Goal: Complete application form: Complete application form

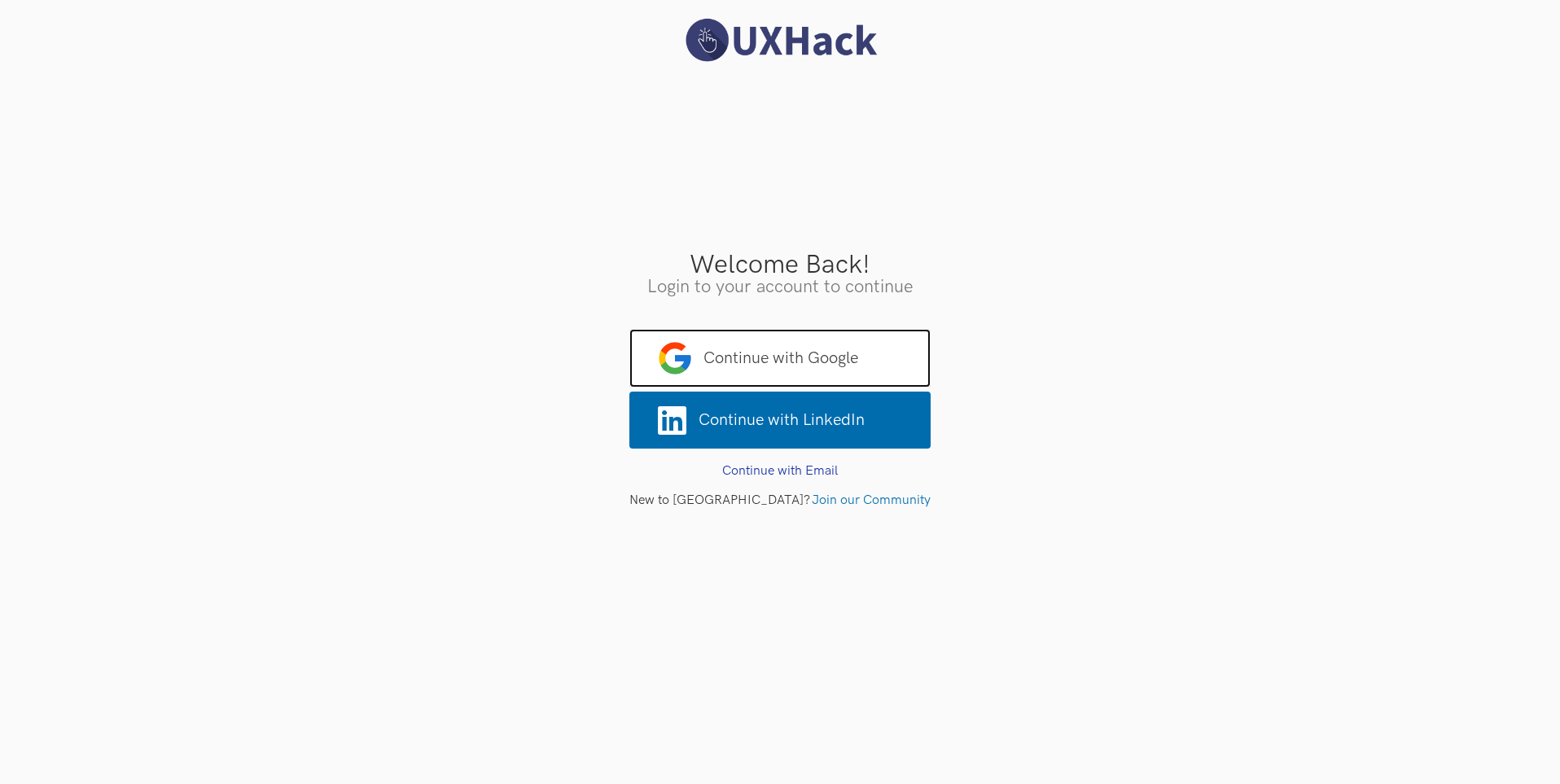
click at [766, 348] on span "Continue with Google" at bounding box center [780, 358] width 301 height 58
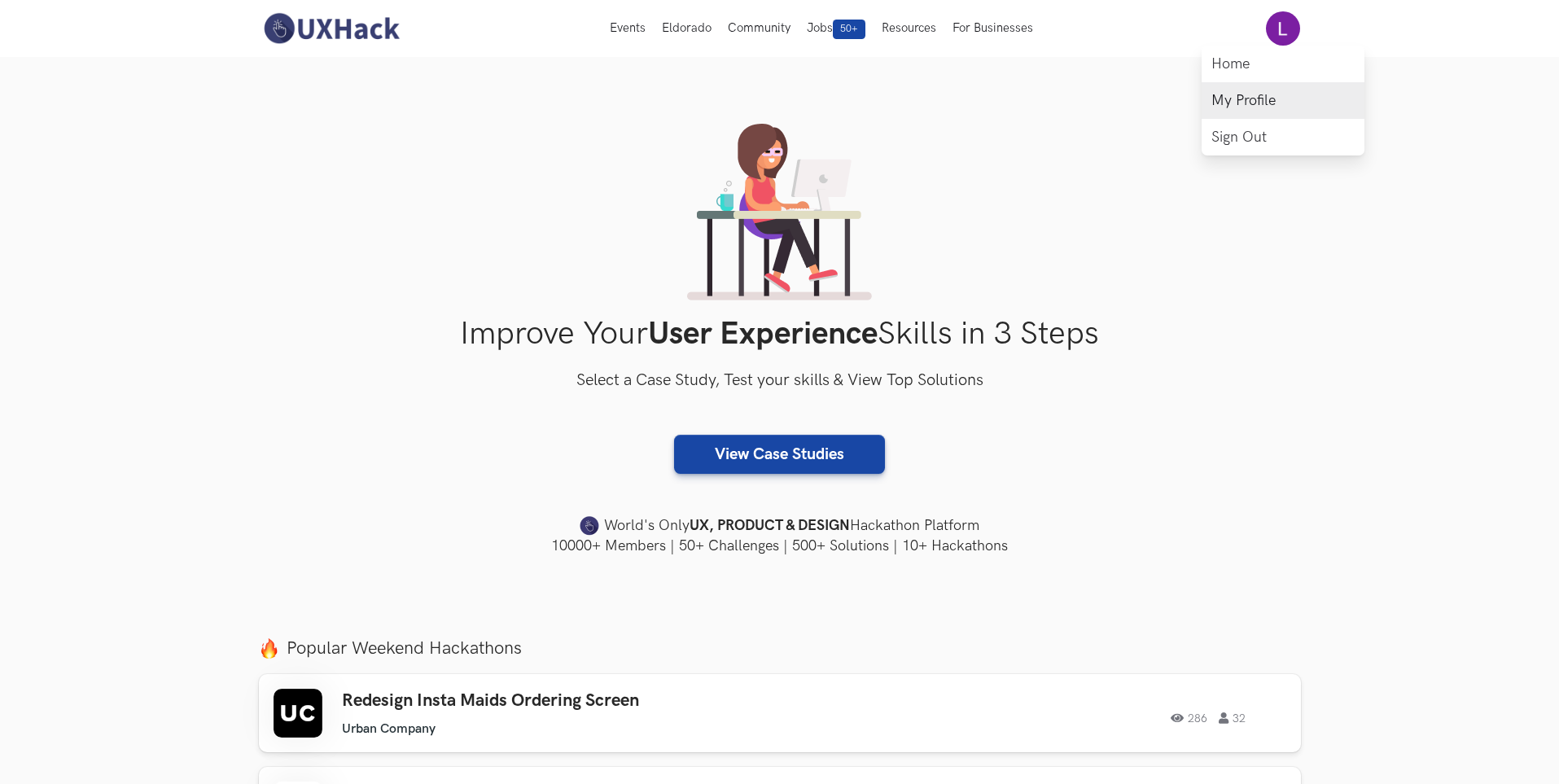
click at [1243, 93] on link "My Profile" at bounding box center [1282, 100] width 162 height 37
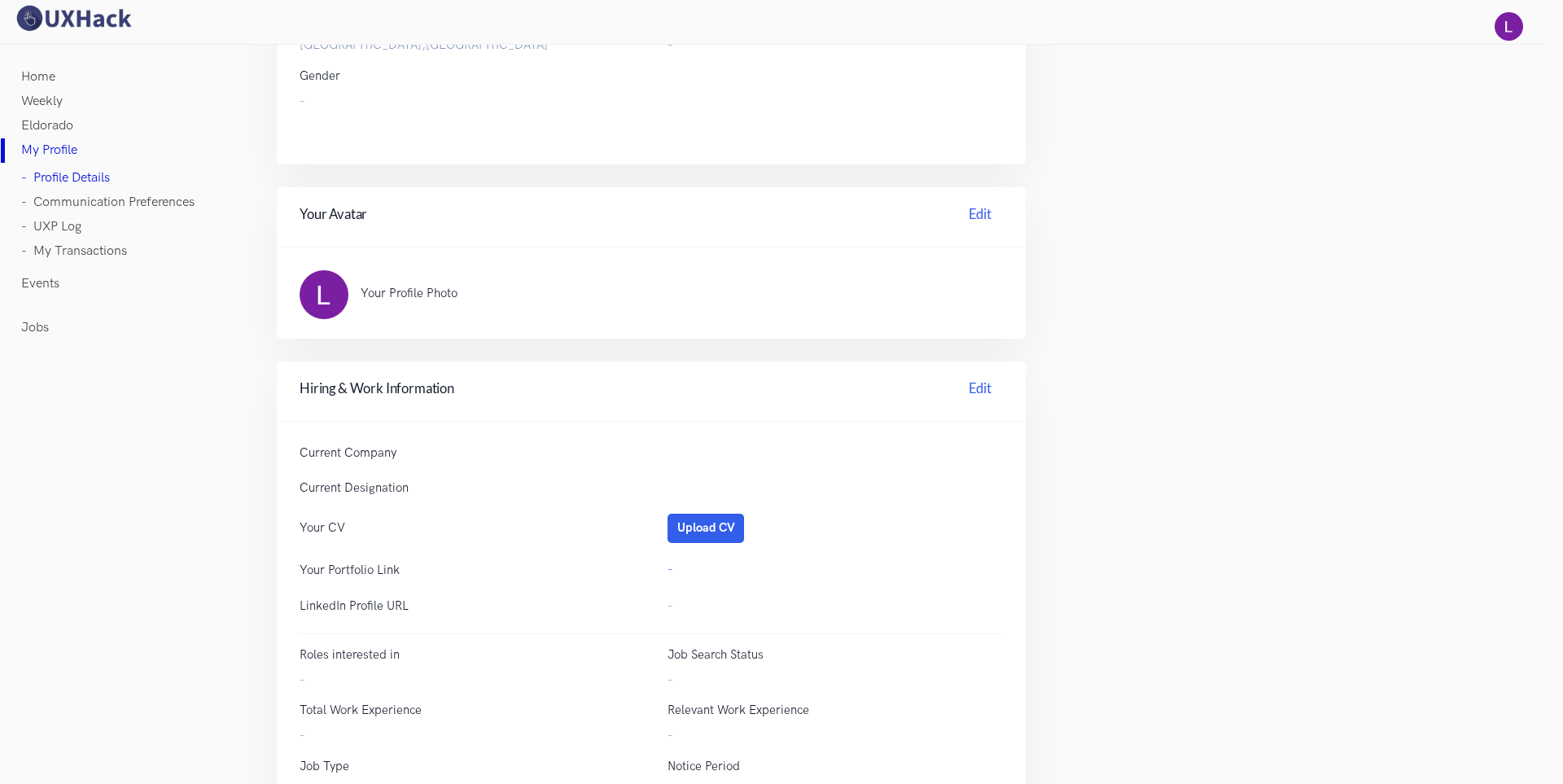
scroll to position [244, 0]
click at [723, 527] on button "Upload CV" at bounding box center [705, 529] width 76 height 29
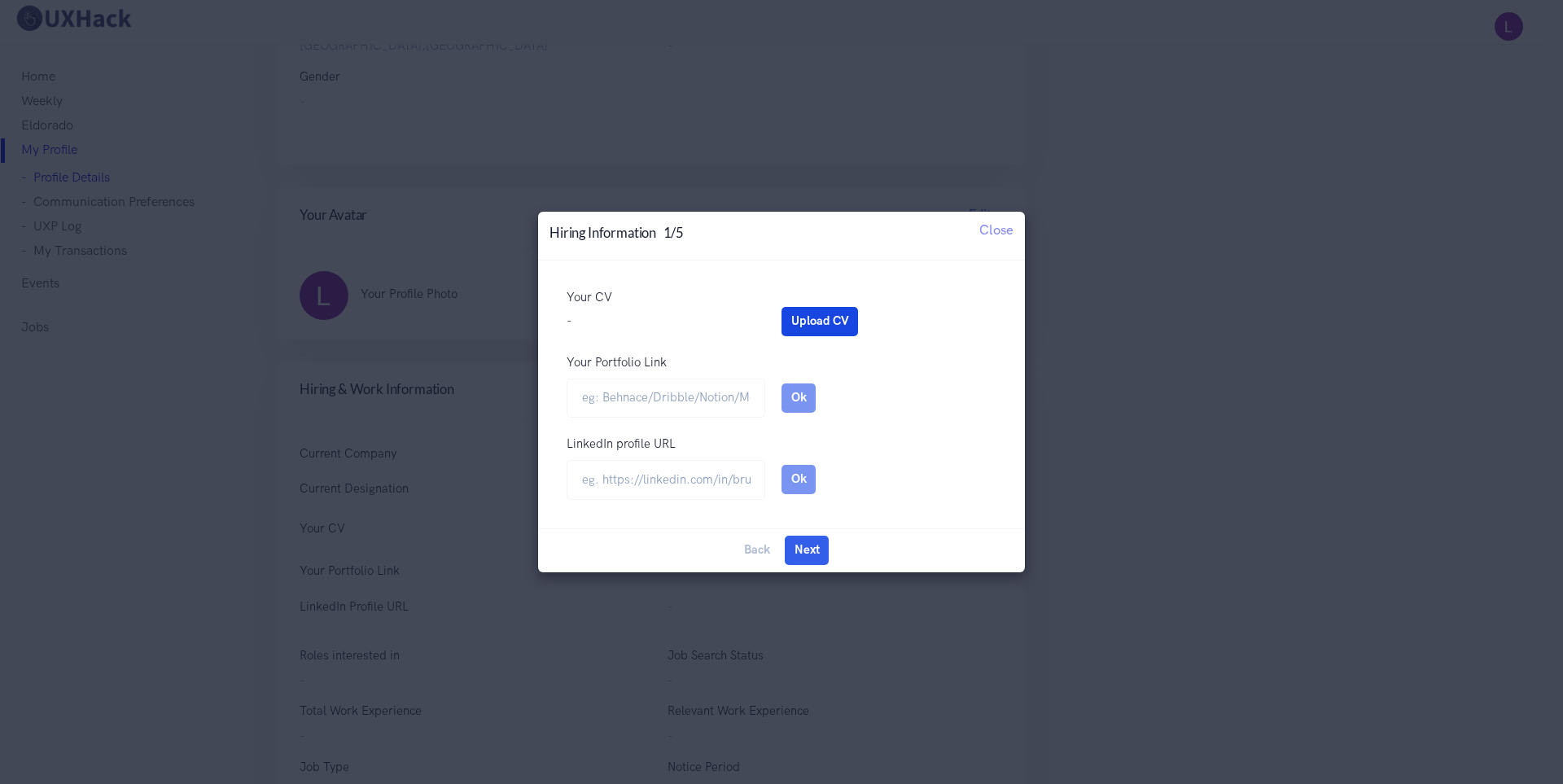
click at [816, 327] on button "Upload CV" at bounding box center [819, 321] width 76 height 29
click at [807, 555] on button "Next" at bounding box center [806, 549] width 44 height 29
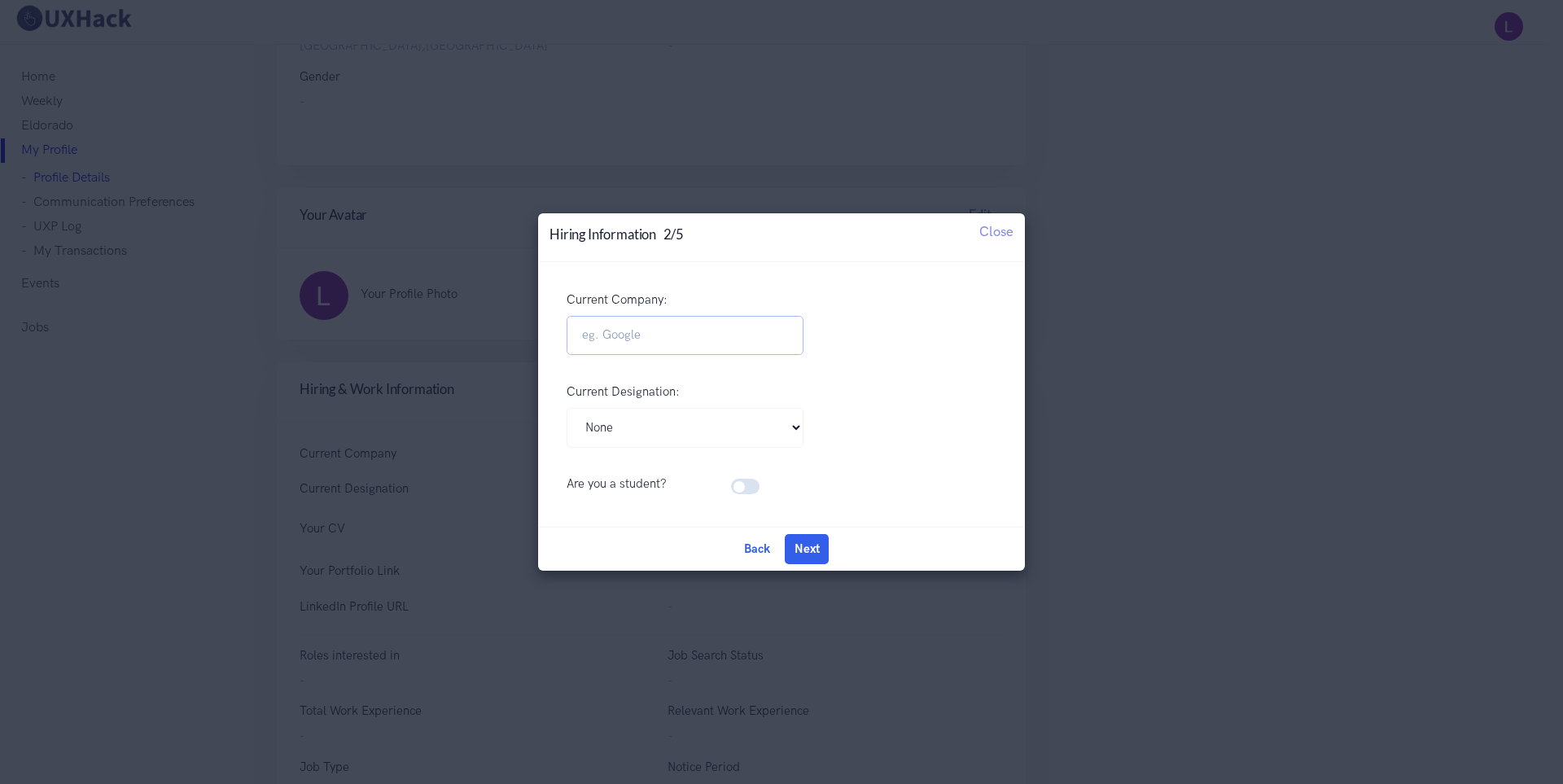
click at [731, 351] on input "Current Company:" at bounding box center [685, 335] width 237 height 39
click at [705, 431] on select "Pick Your Designation Associate Product Manager Product Designer Product Manage…" at bounding box center [685, 427] width 237 height 39
drag, startPoint x: 705, startPoint y: 433, endPoint x: 753, endPoint y: 483, distance: 69.3
click at [705, 433] on select "Pick Your Designation Associate Product Manager Product Designer Product Manage…" at bounding box center [685, 427] width 237 height 39
click at [823, 552] on button "Next" at bounding box center [806, 548] width 44 height 29
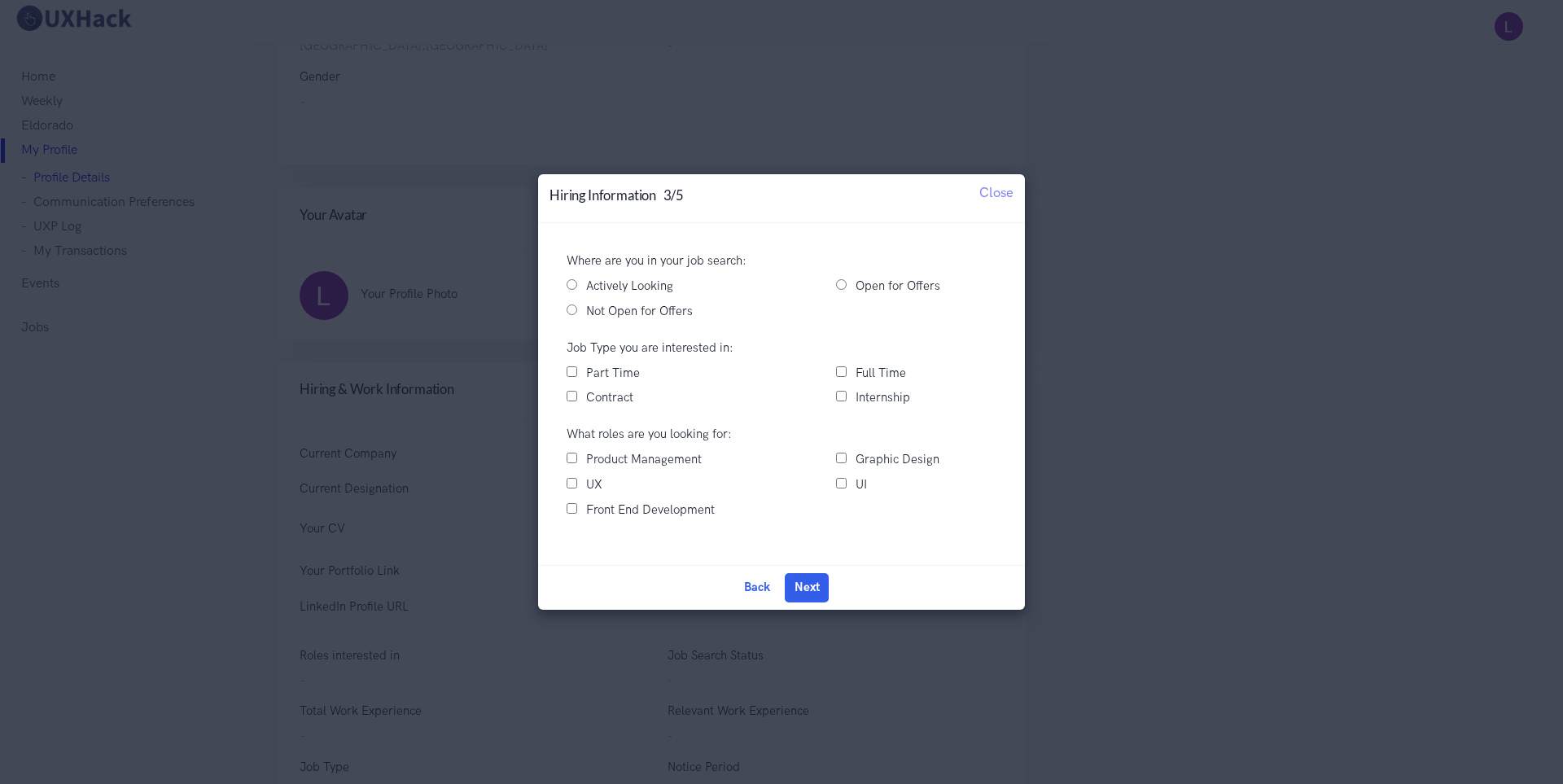
click at [580, 285] on div "Actively Looking" at bounding box center [685, 286] width 270 height 20
click at [794, 581] on button "Next" at bounding box center [806, 587] width 44 height 29
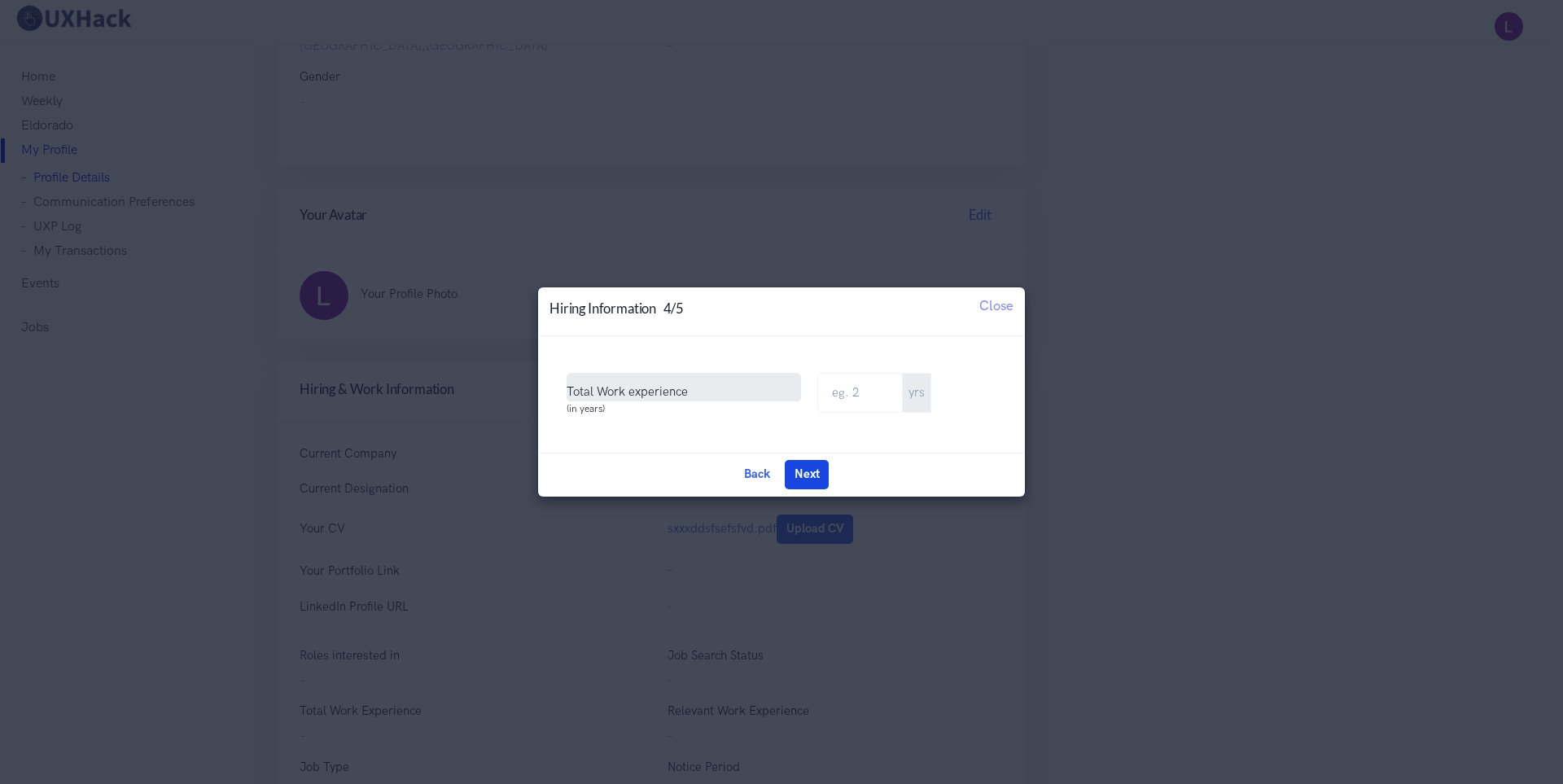
click at [810, 474] on button "Next" at bounding box center [806, 474] width 44 height 29
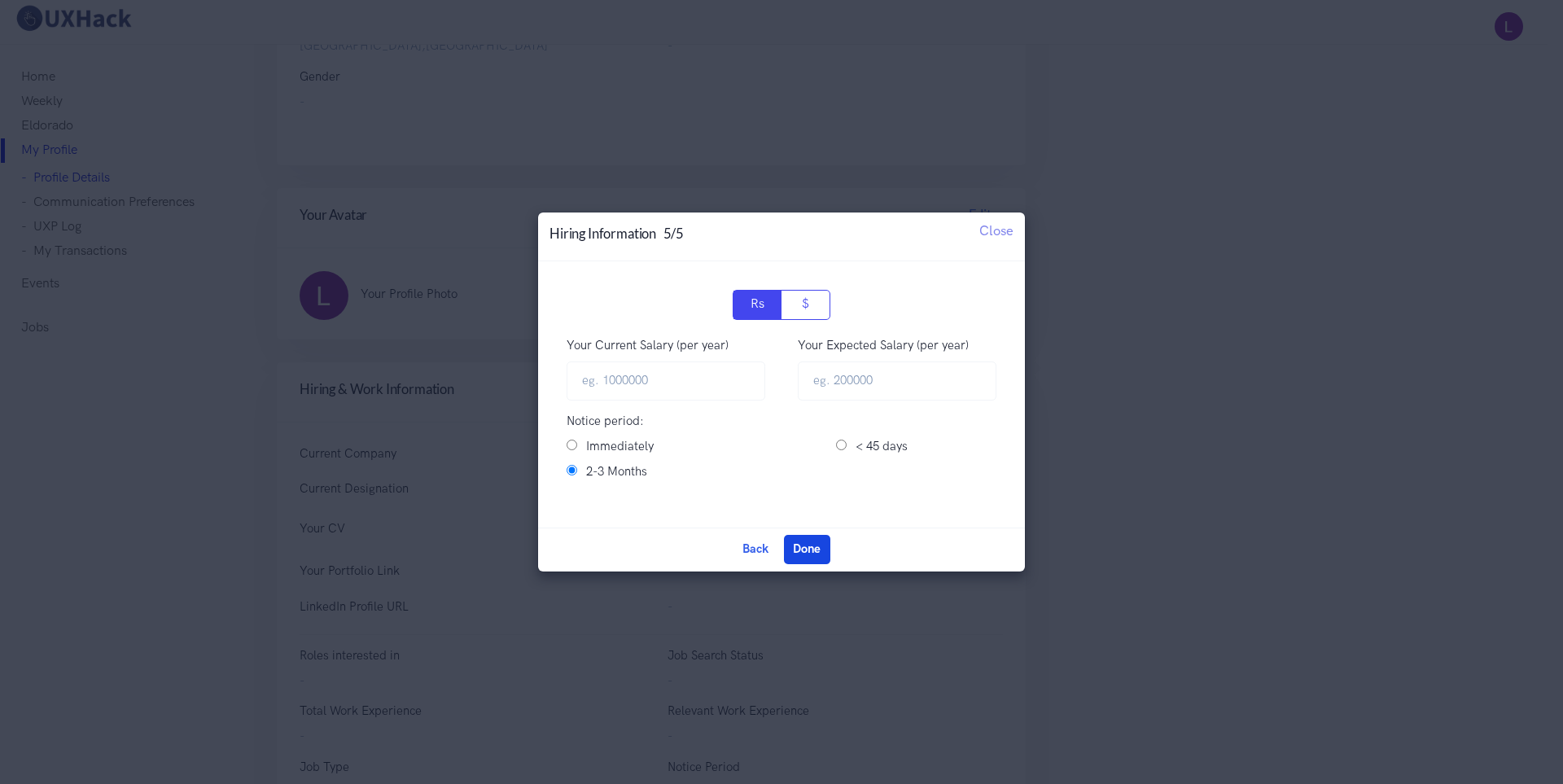
click at [803, 552] on button "Done" at bounding box center [807, 548] width 46 height 29
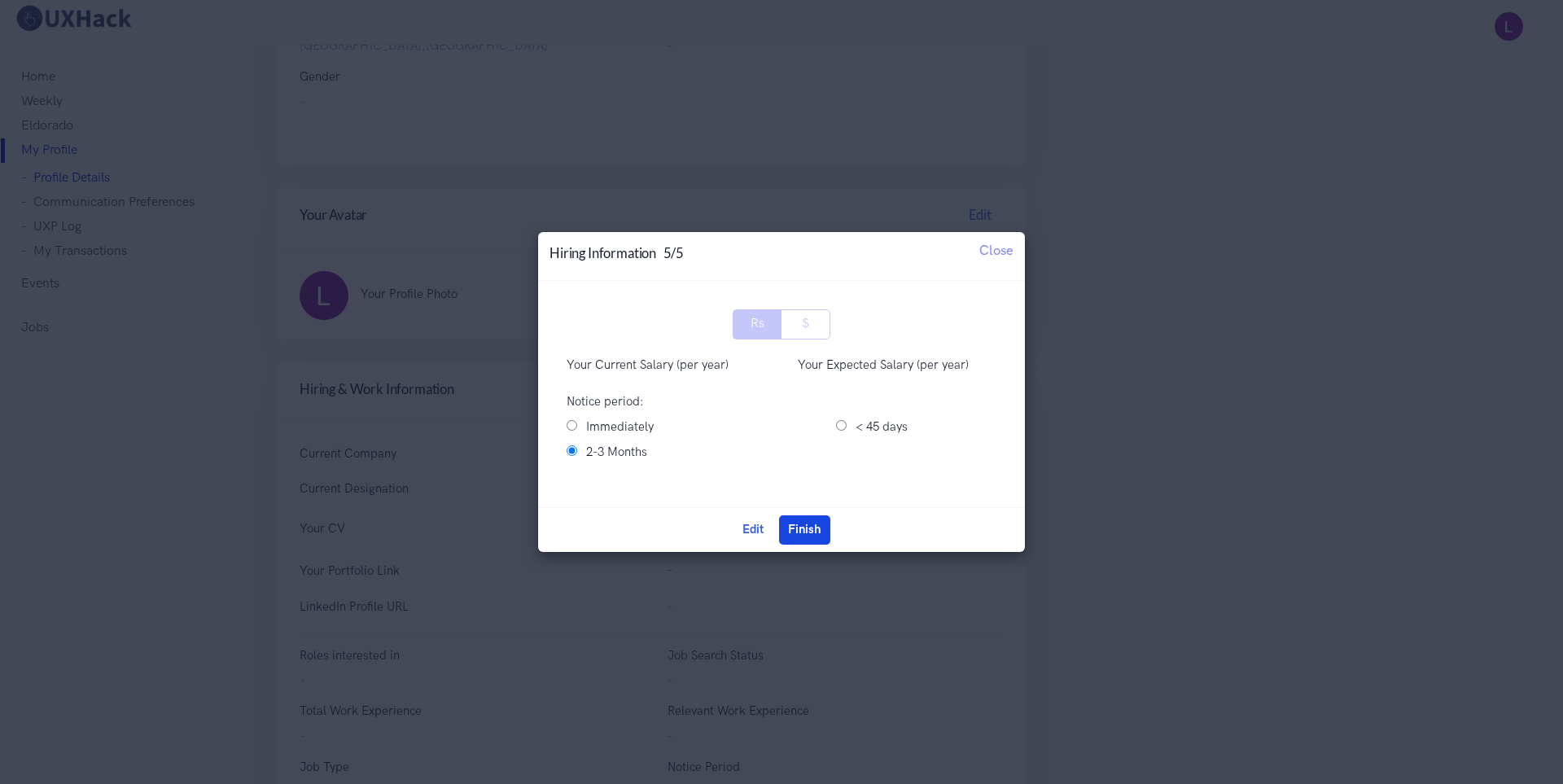
click at [809, 534] on button "Finish" at bounding box center [804, 530] width 52 height 29
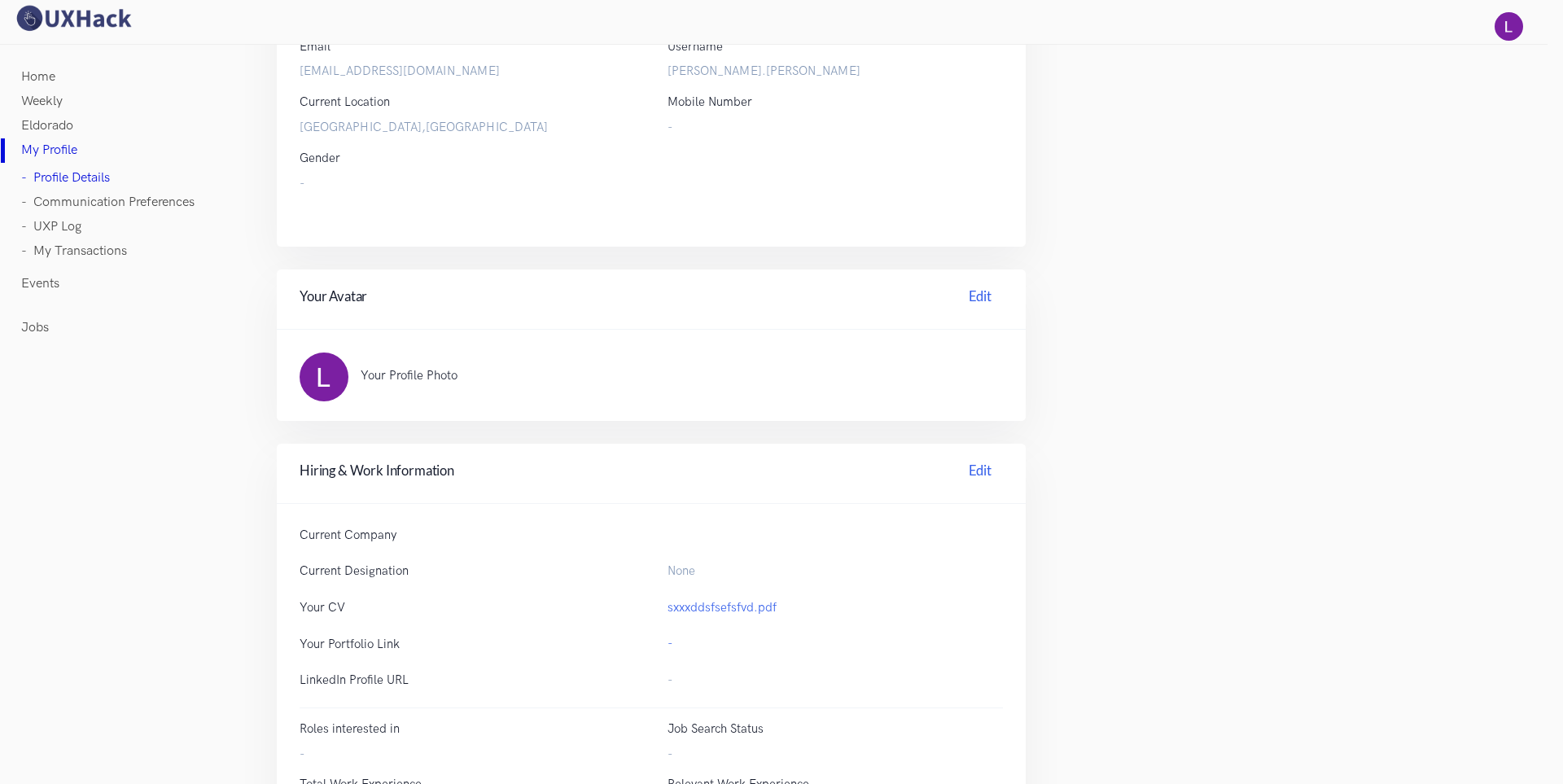
click at [85, 200] on link "- Communication Preferences" at bounding box center [108, 203] width 174 height 24
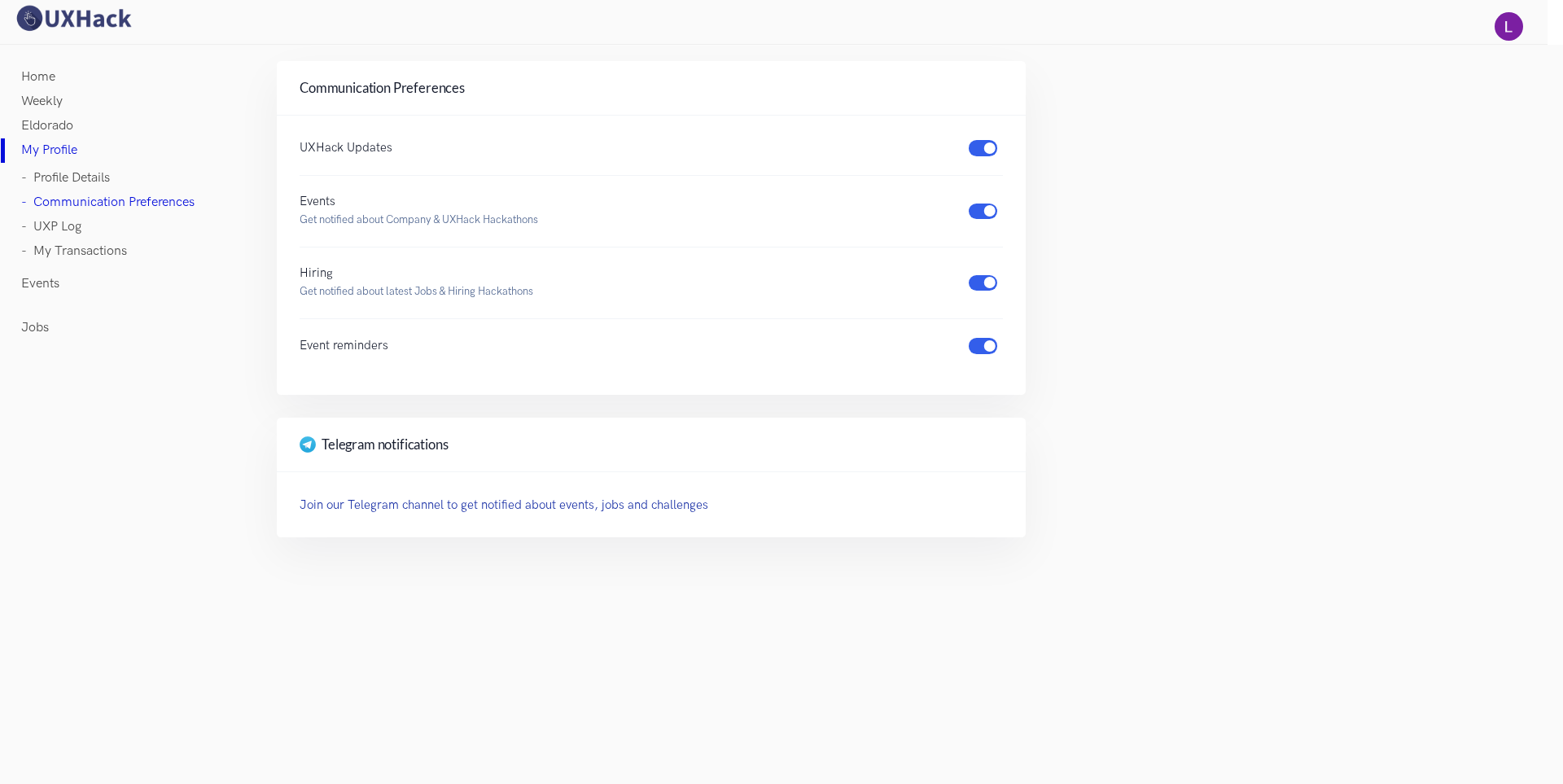
click at [62, 21] on img at bounding box center [73, 18] width 122 height 28
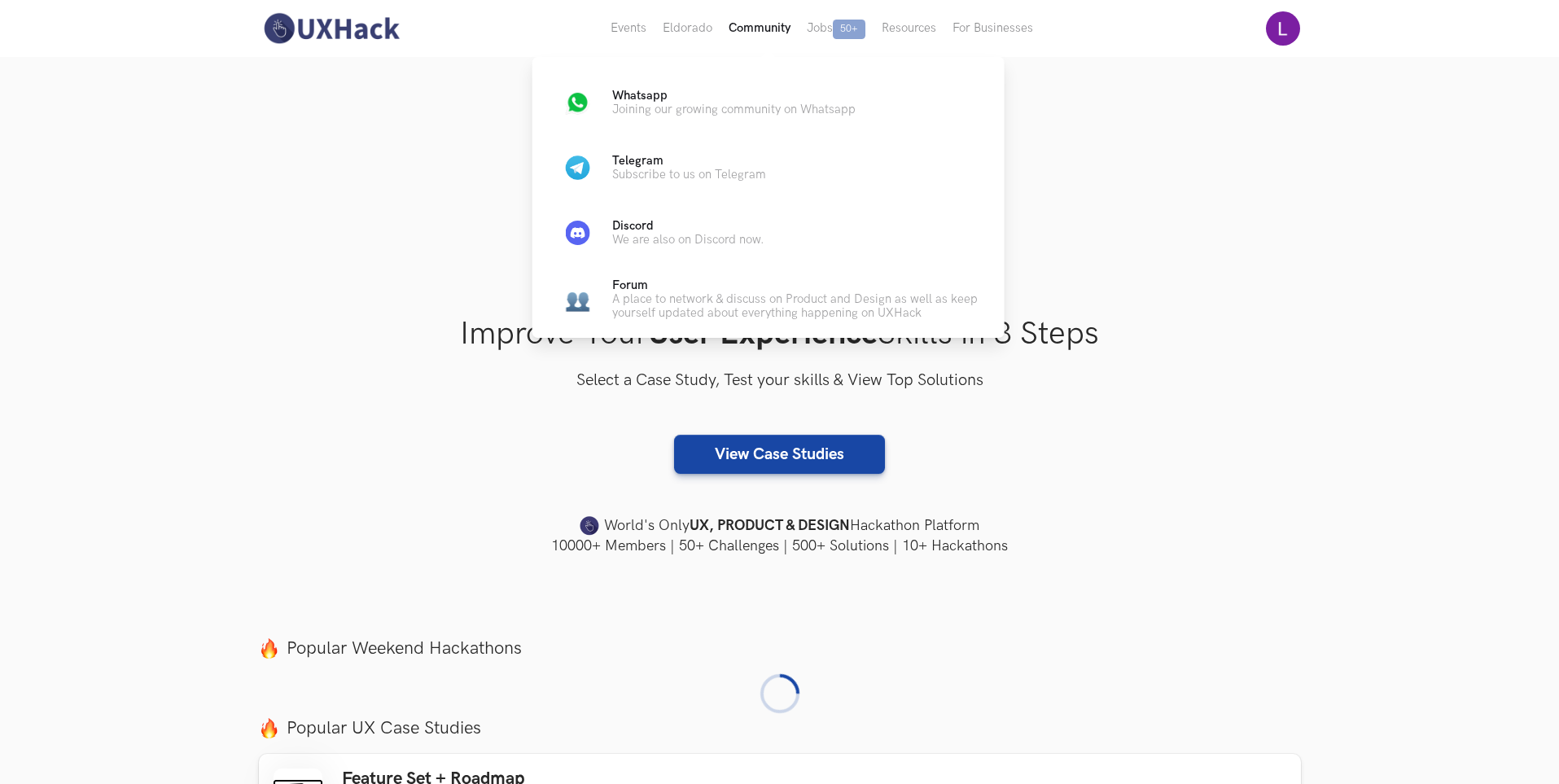
click at [768, 33] on button "Community" at bounding box center [759, 28] width 78 height 57
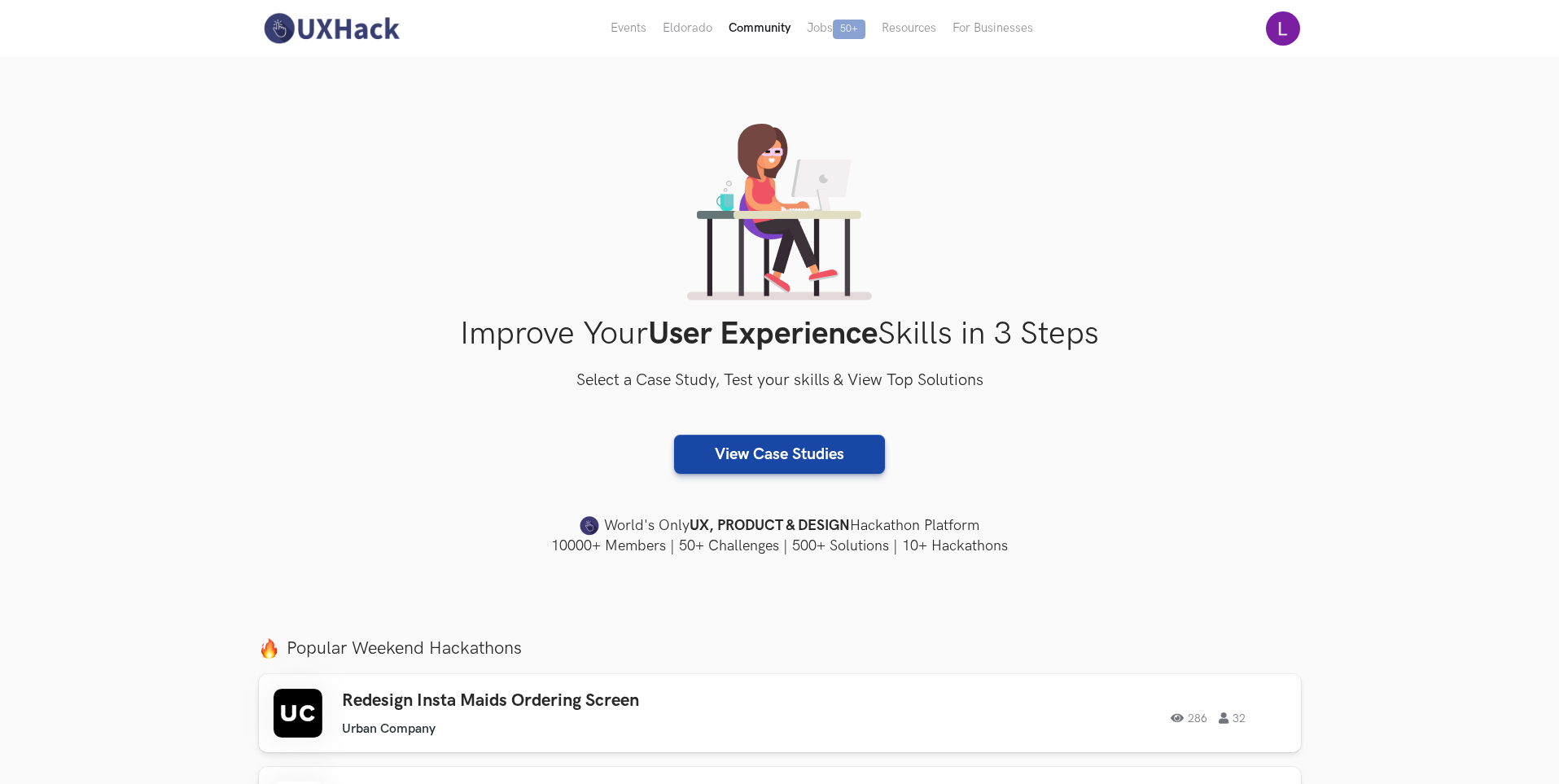
click at [768, 33] on button "Community" at bounding box center [759, 28] width 78 height 57
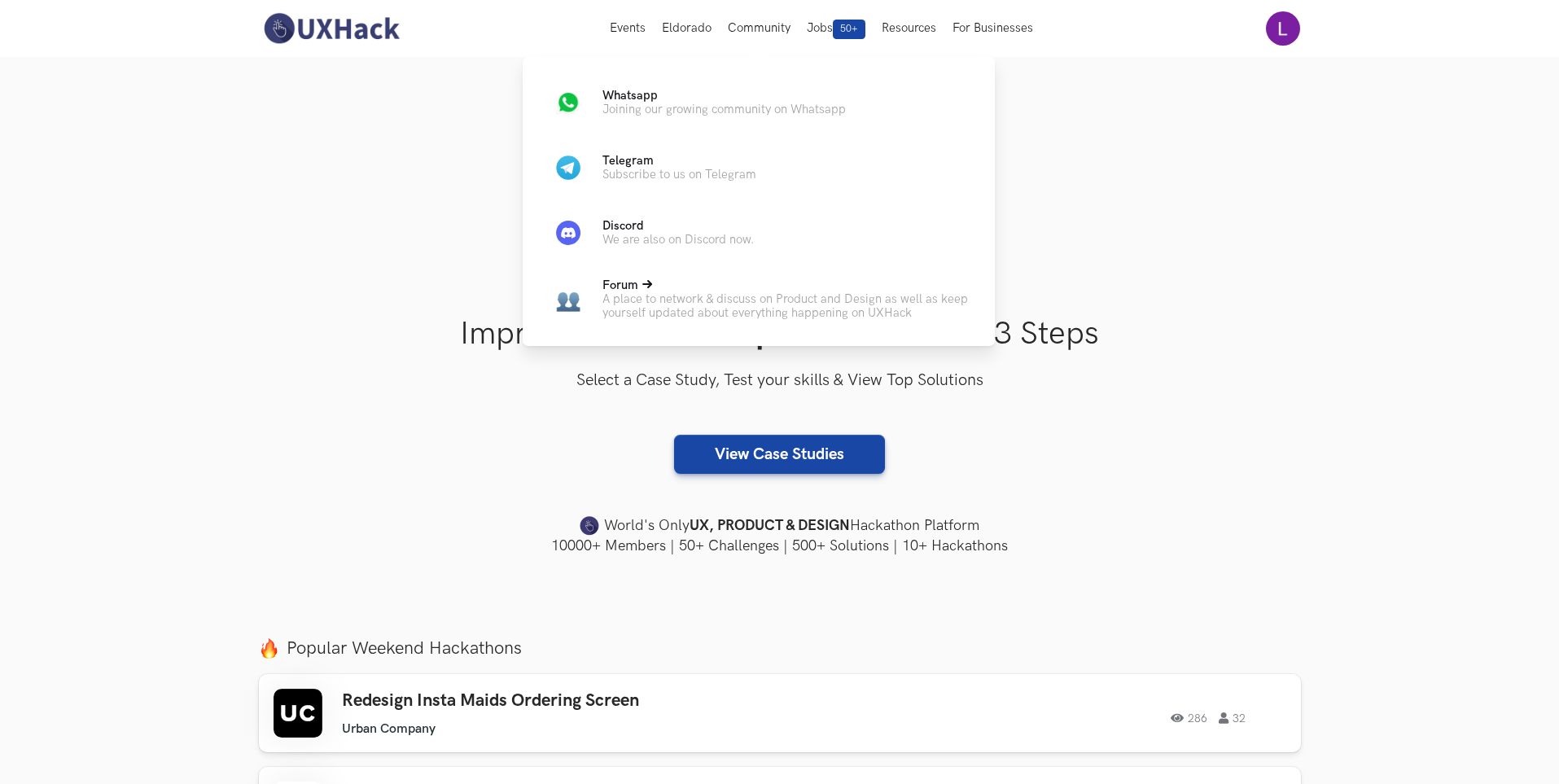
click at [635, 290] on span "Forum" at bounding box center [620, 284] width 36 height 14
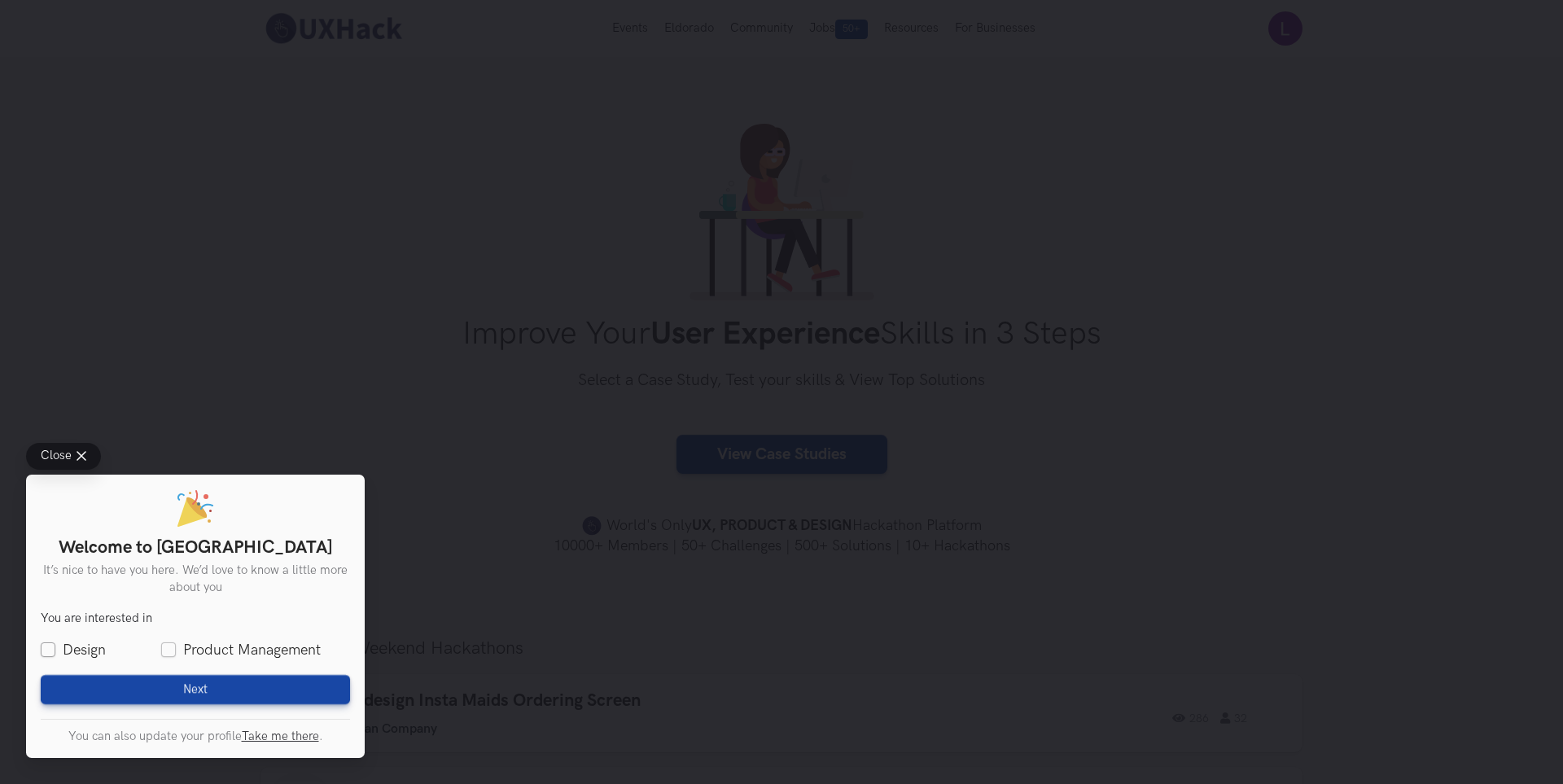
click at [41, 648] on label "Design" at bounding box center [72, 650] width 65 height 21
click at [41, 648] on input "Design" at bounding box center [48, 651] width 15 height 15
checkbox input "true"
click at [177, 687] on button "Next Loading" at bounding box center [194, 688] width 309 height 29
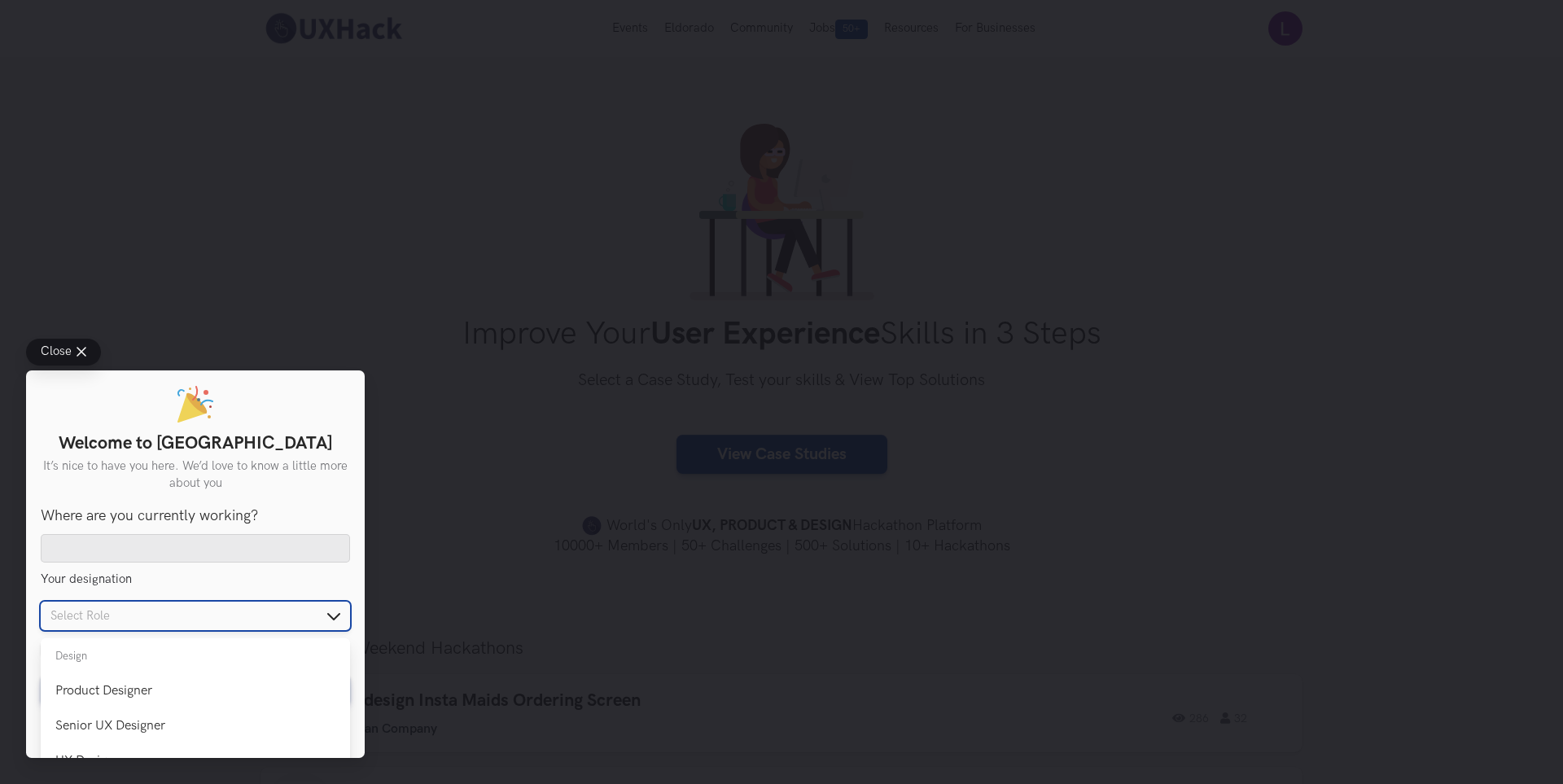
click at [160, 624] on input "text" at bounding box center [194, 615] width 309 height 28
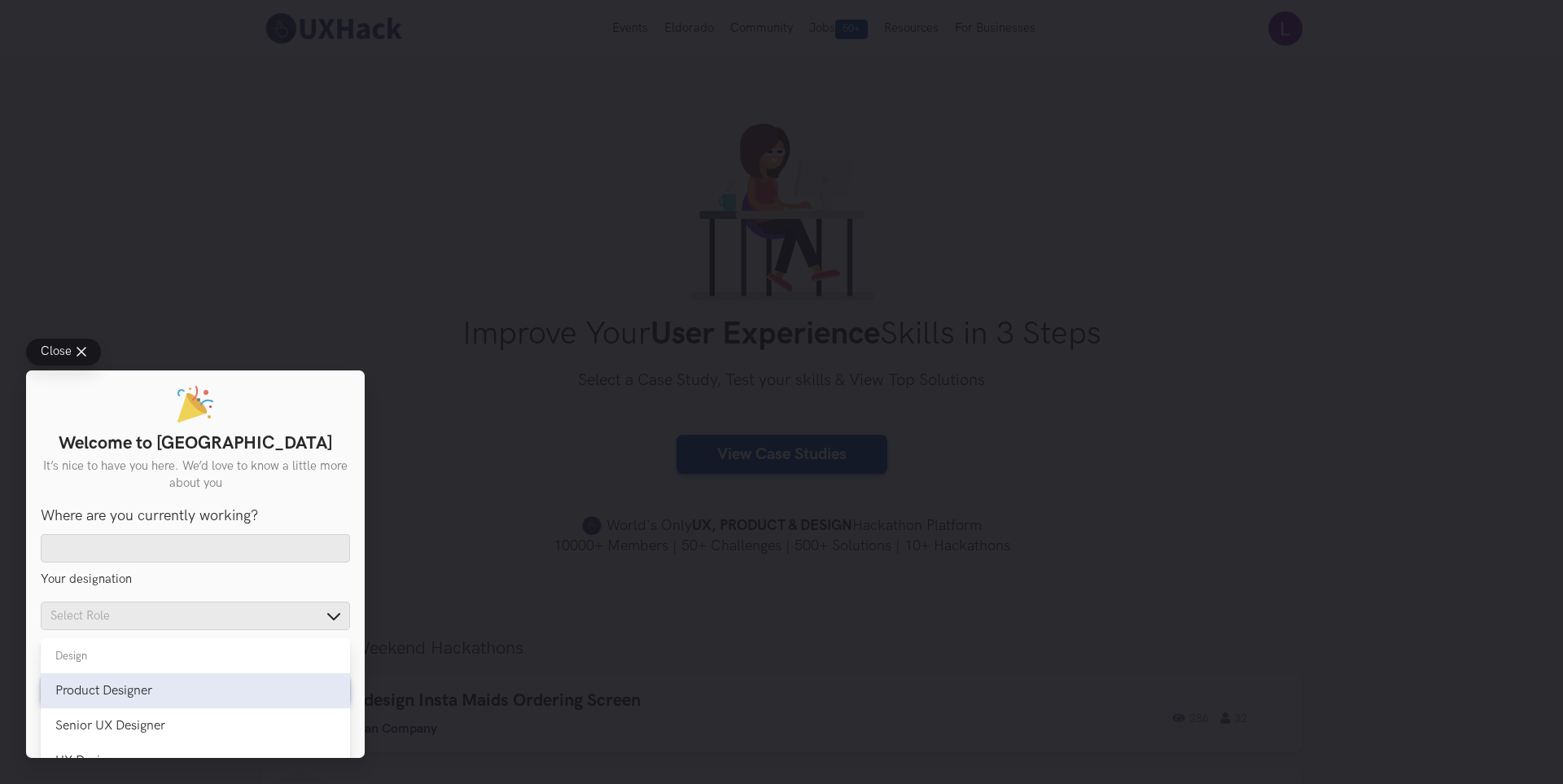
click at [107, 675] on li "Product Designer Product Designer" at bounding box center [194, 690] width 309 height 35
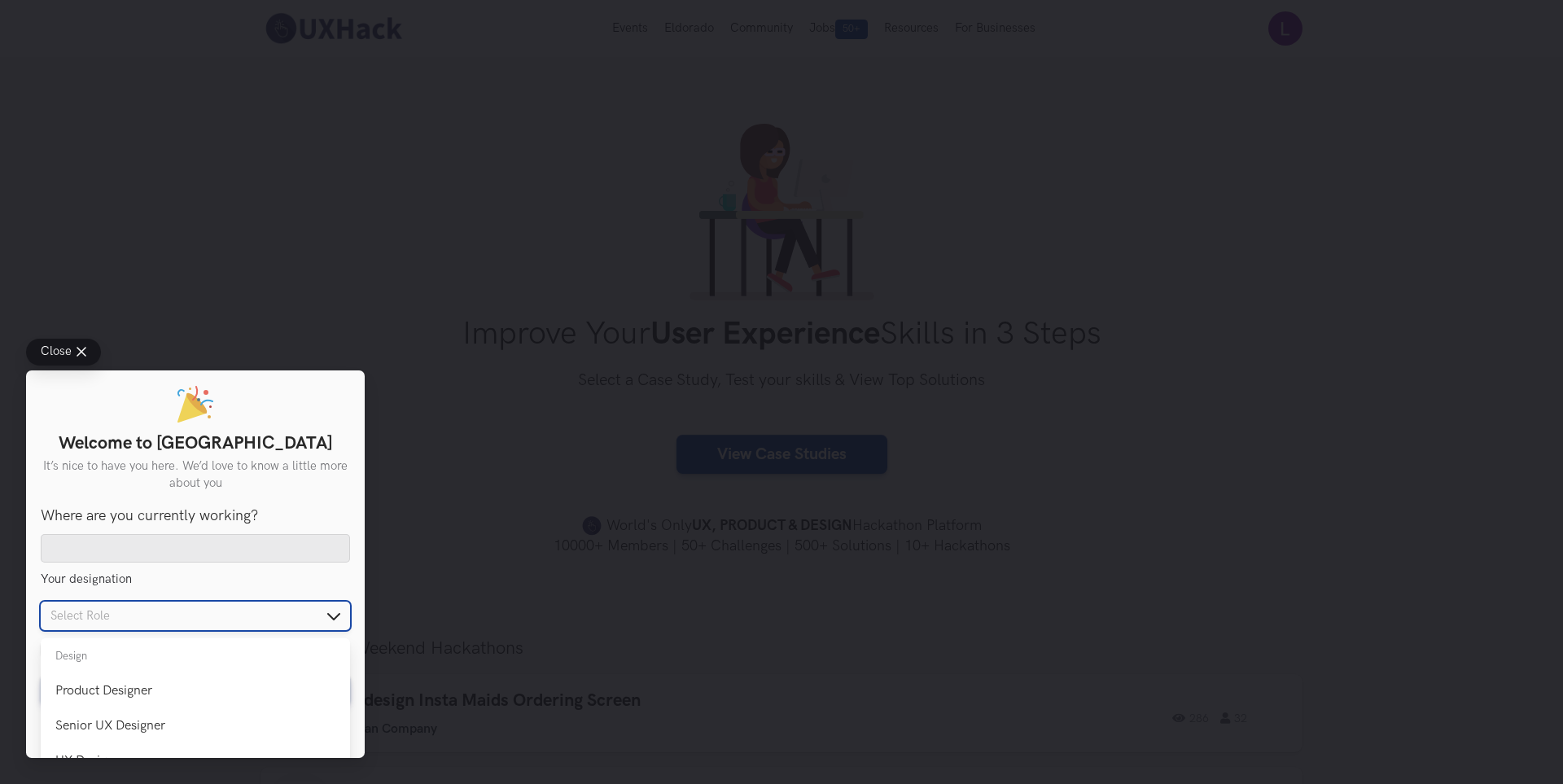
type input "Product Designer"
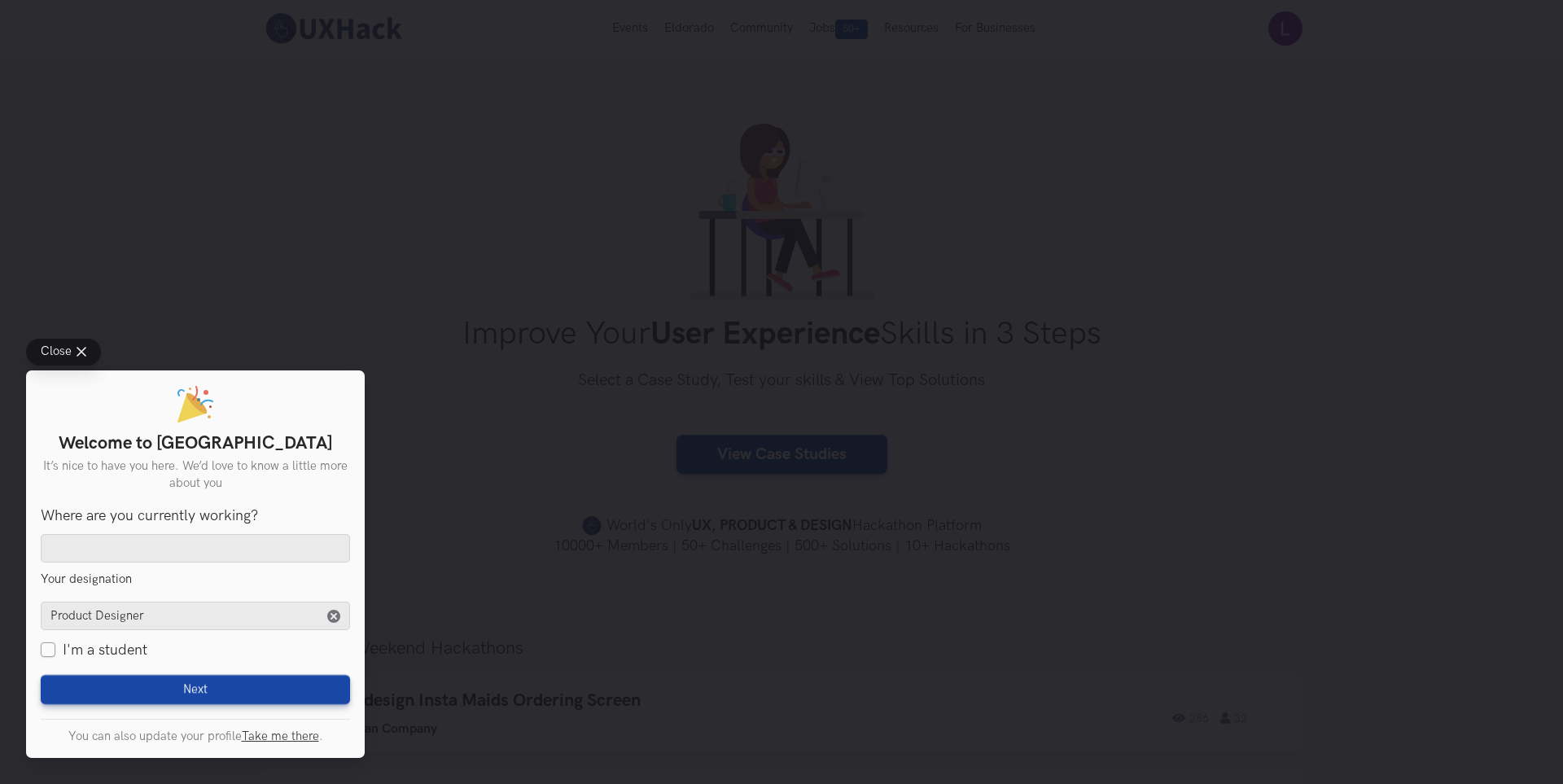
click at [48, 648] on label "I'm a student" at bounding box center [94, 650] width 107 height 21
click at [48, 648] on input "I'm a student" at bounding box center [48, 651] width 15 height 15
checkbox input "true"
click at [102, 684] on li "Product Designer Product Designer" at bounding box center [194, 693] width 309 height 35
type input "Product Designer"
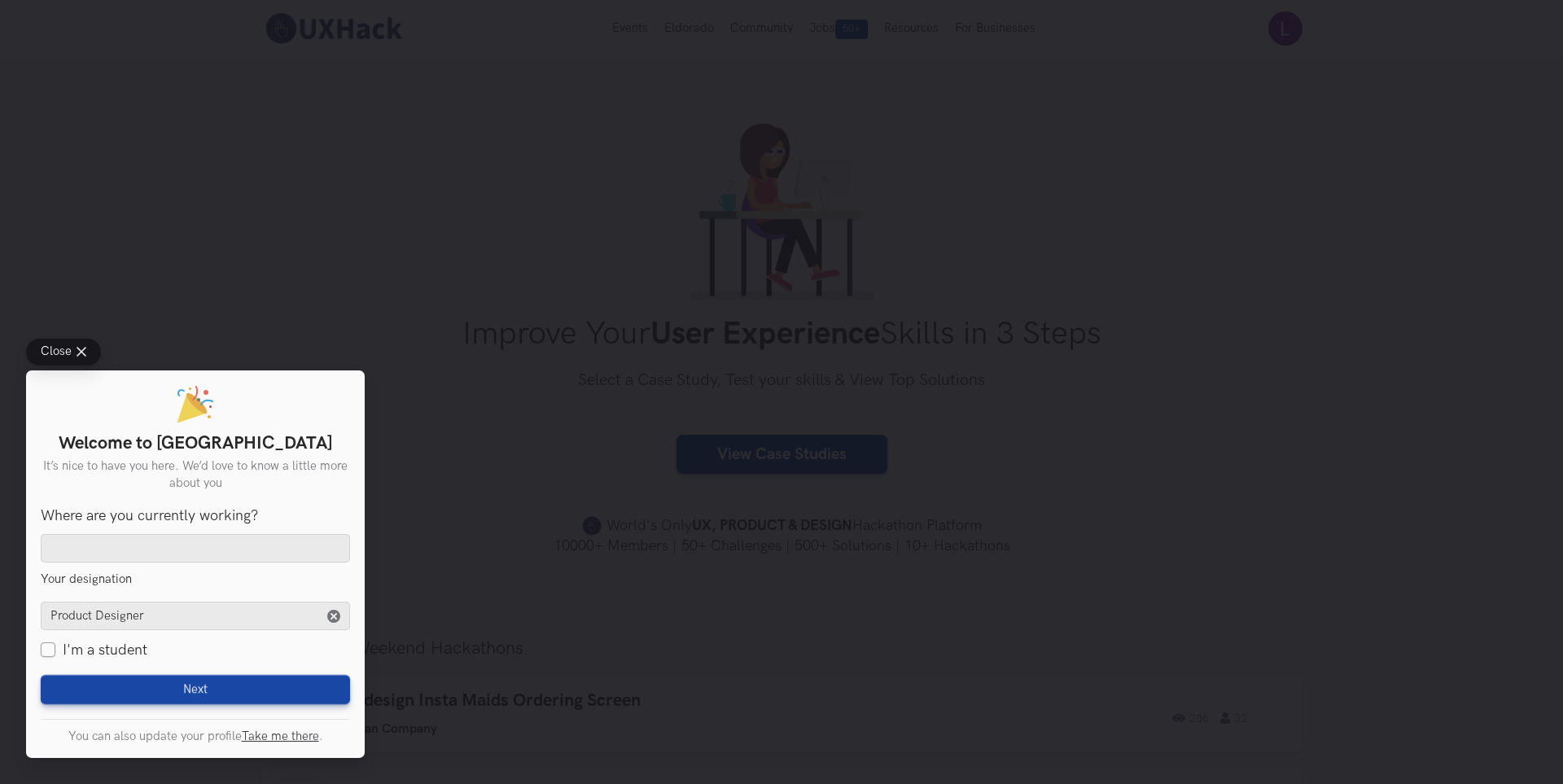
click at [52, 641] on label "I'm a student" at bounding box center [94, 650] width 107 height 21
click at [52, 643] on input "I'm a student" at bounding box center [48, 651] width 15 height 15
checkbox input "true"
click at [108, 688] on div "Product Designer" at bounding box center [195, 694] width 280 height 15
type input "Product Designer"
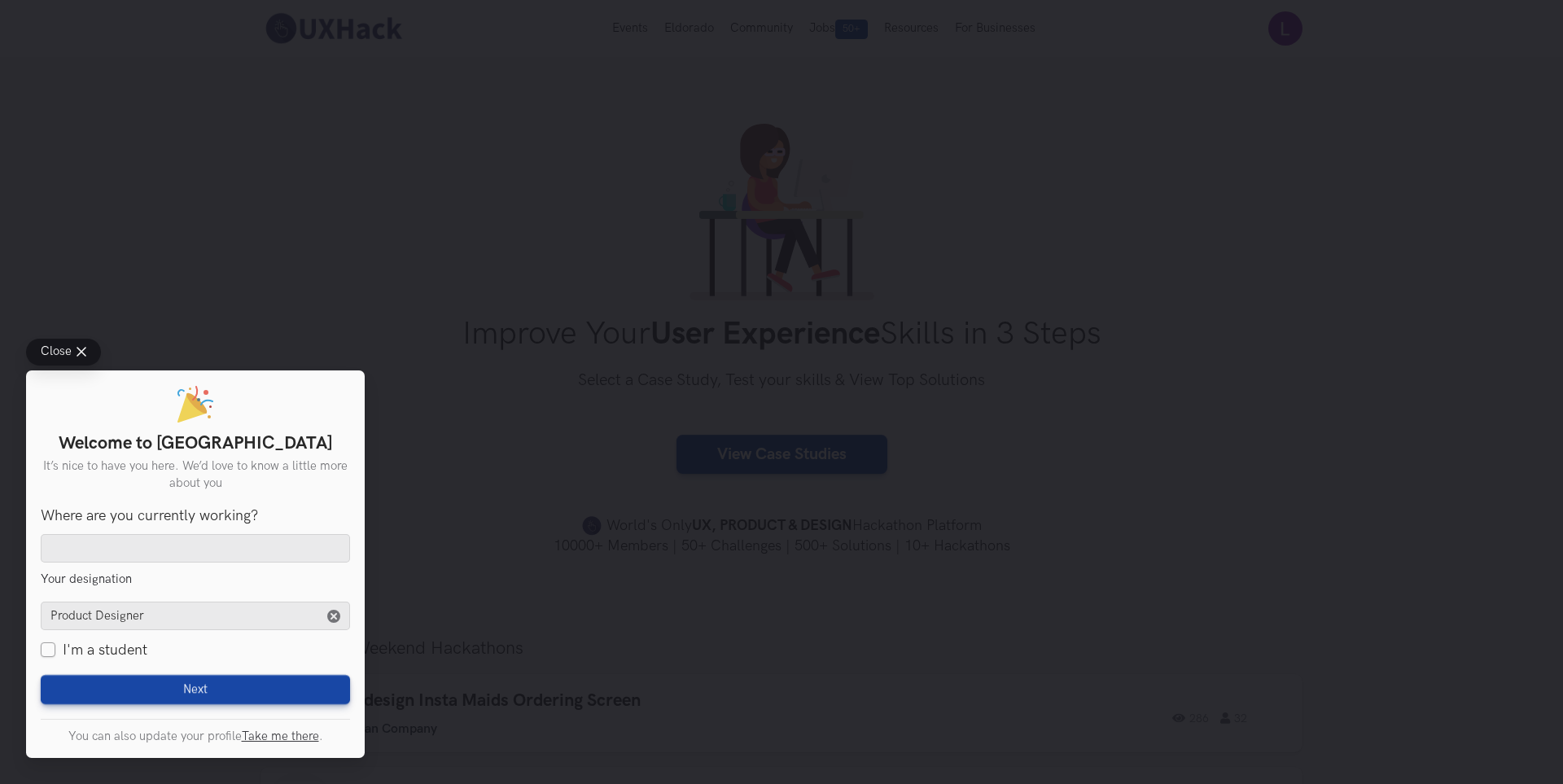
click at [58, 650] on label "I'm a student" at bounding box center [94, 650] width 107 height 21
click at [55, 650] on input "I'm a student" at bounding box center [48, 651] width 15 height 15
checkbox input "true"
click at [327, 615] on input "text" at bounding box center [194, 615] width 309 height 28
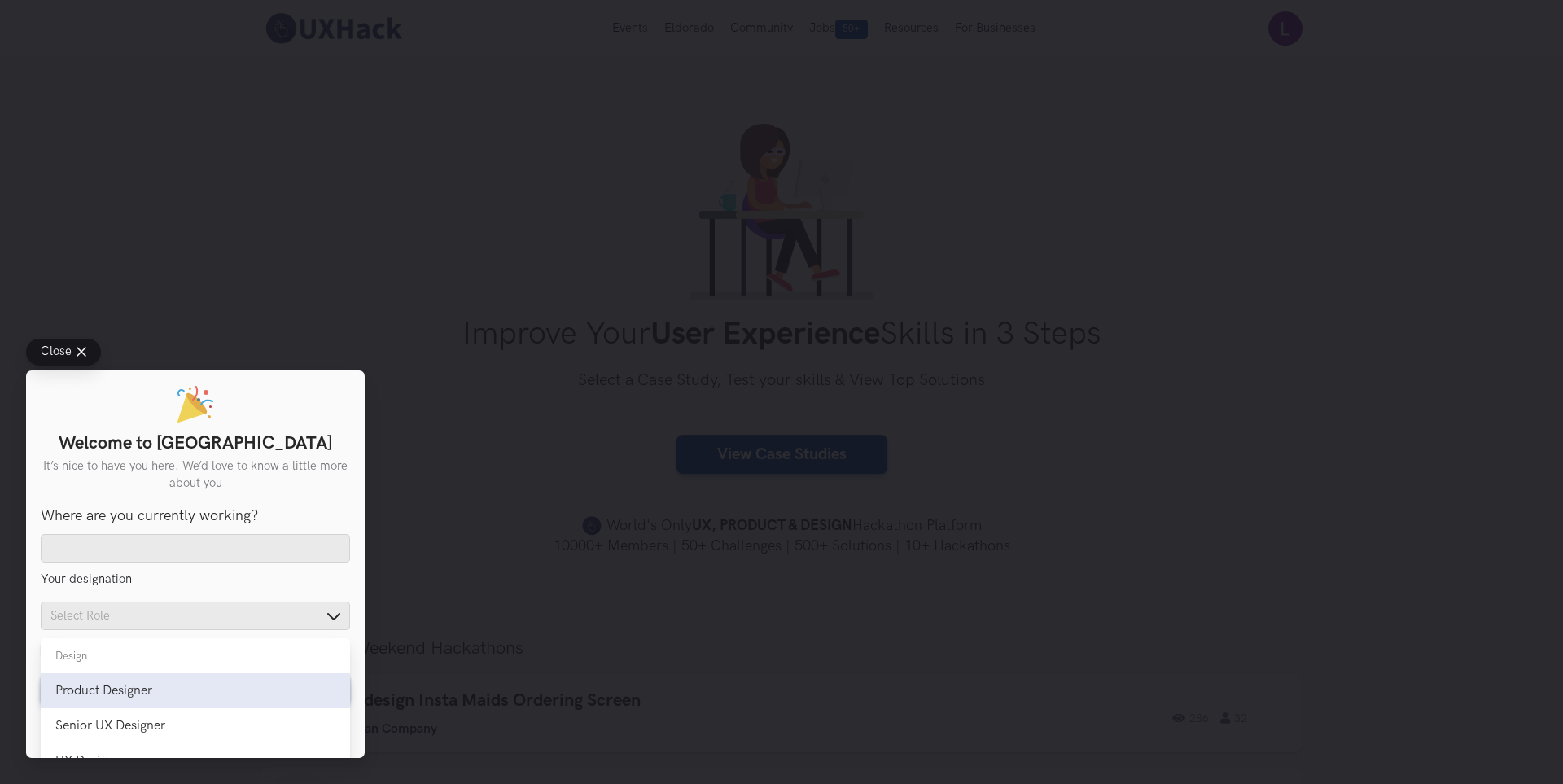
click at [189, 684] on div "Product Designer" at bounding box center [195, 690] width 280 height 15
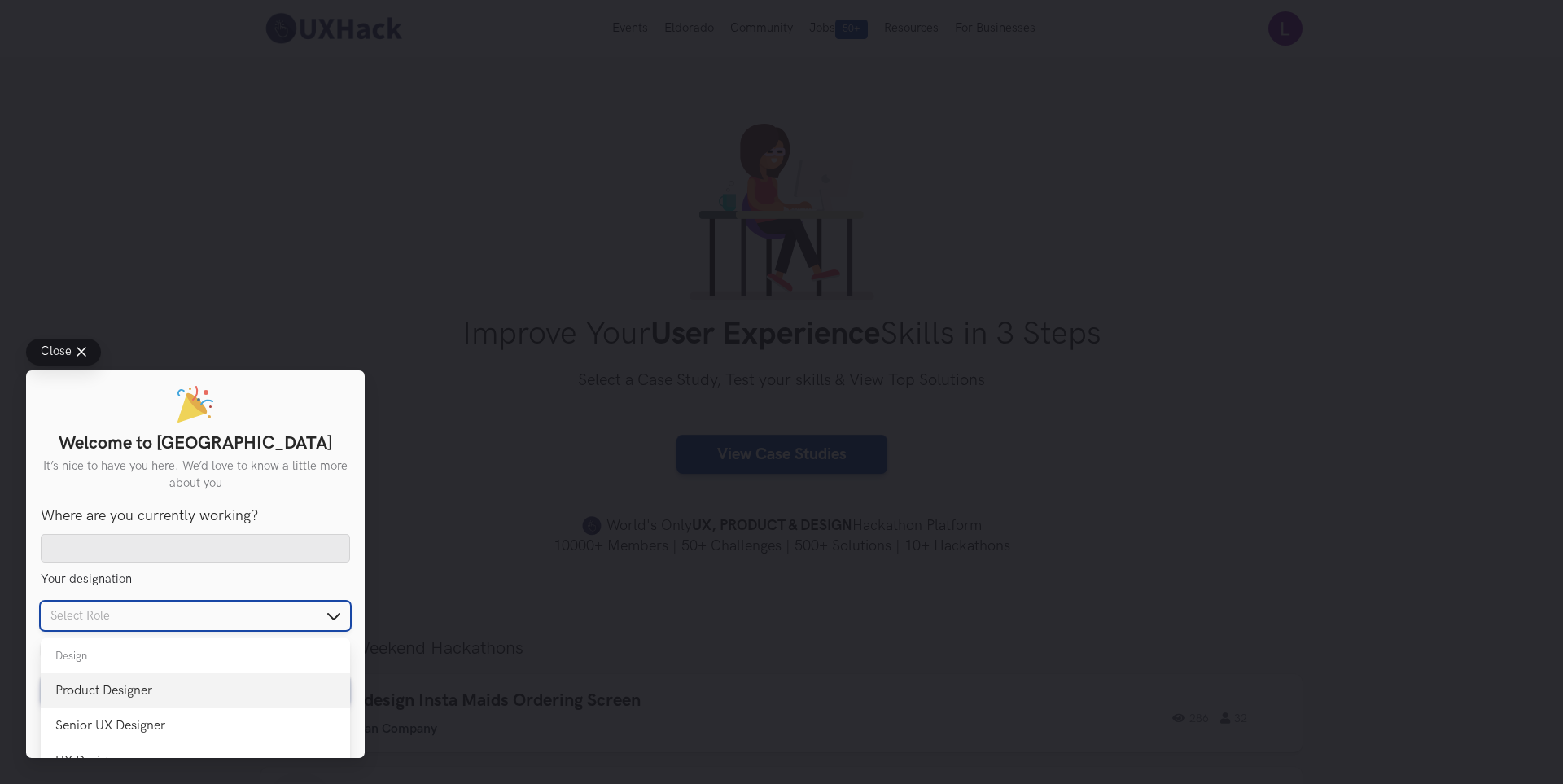
type input "Product Designer"
checkbox input "false"
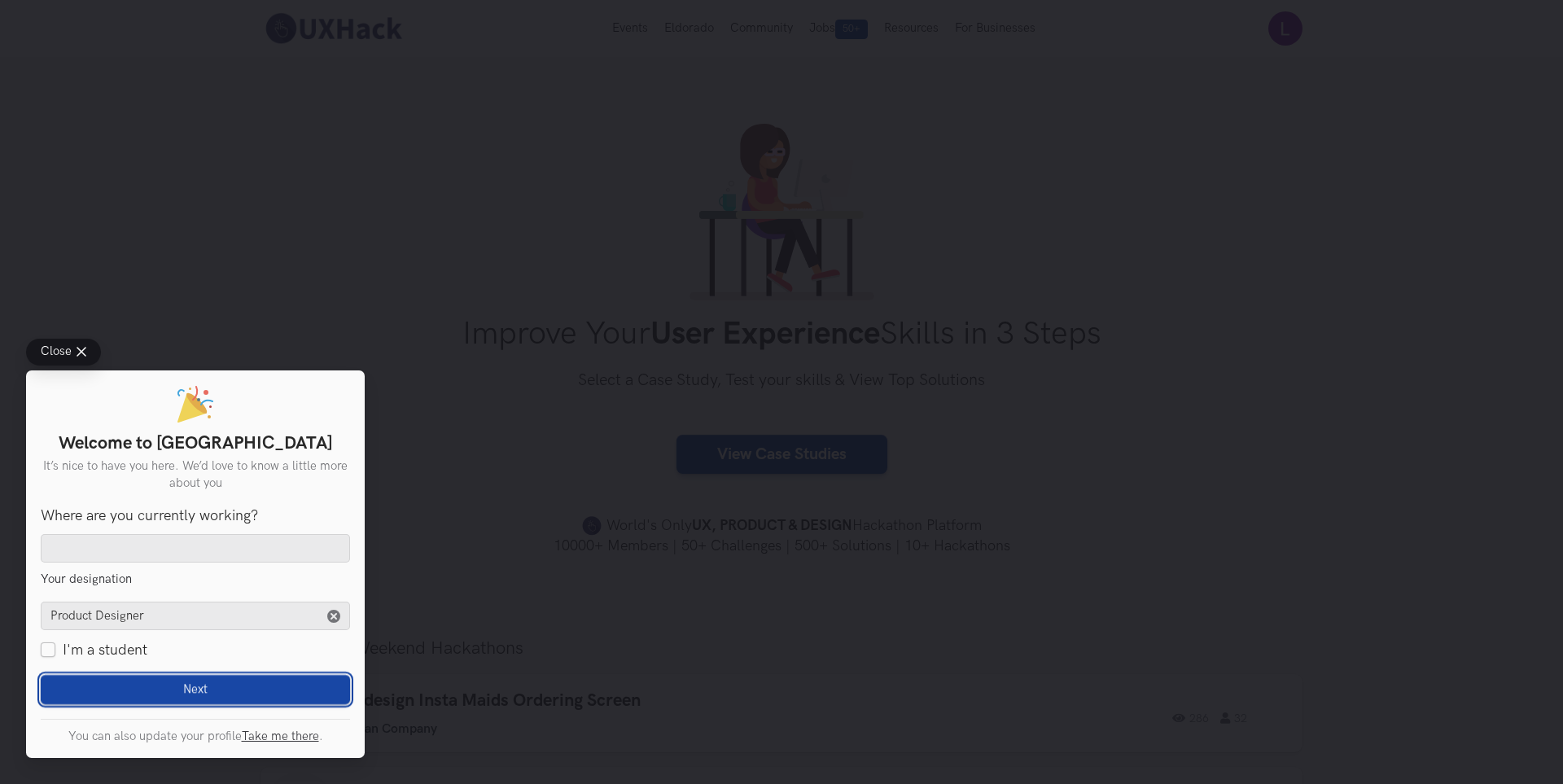
click at [168, 682] on button "Next Loading" at bounding box center [194, 688] width 309 height 29
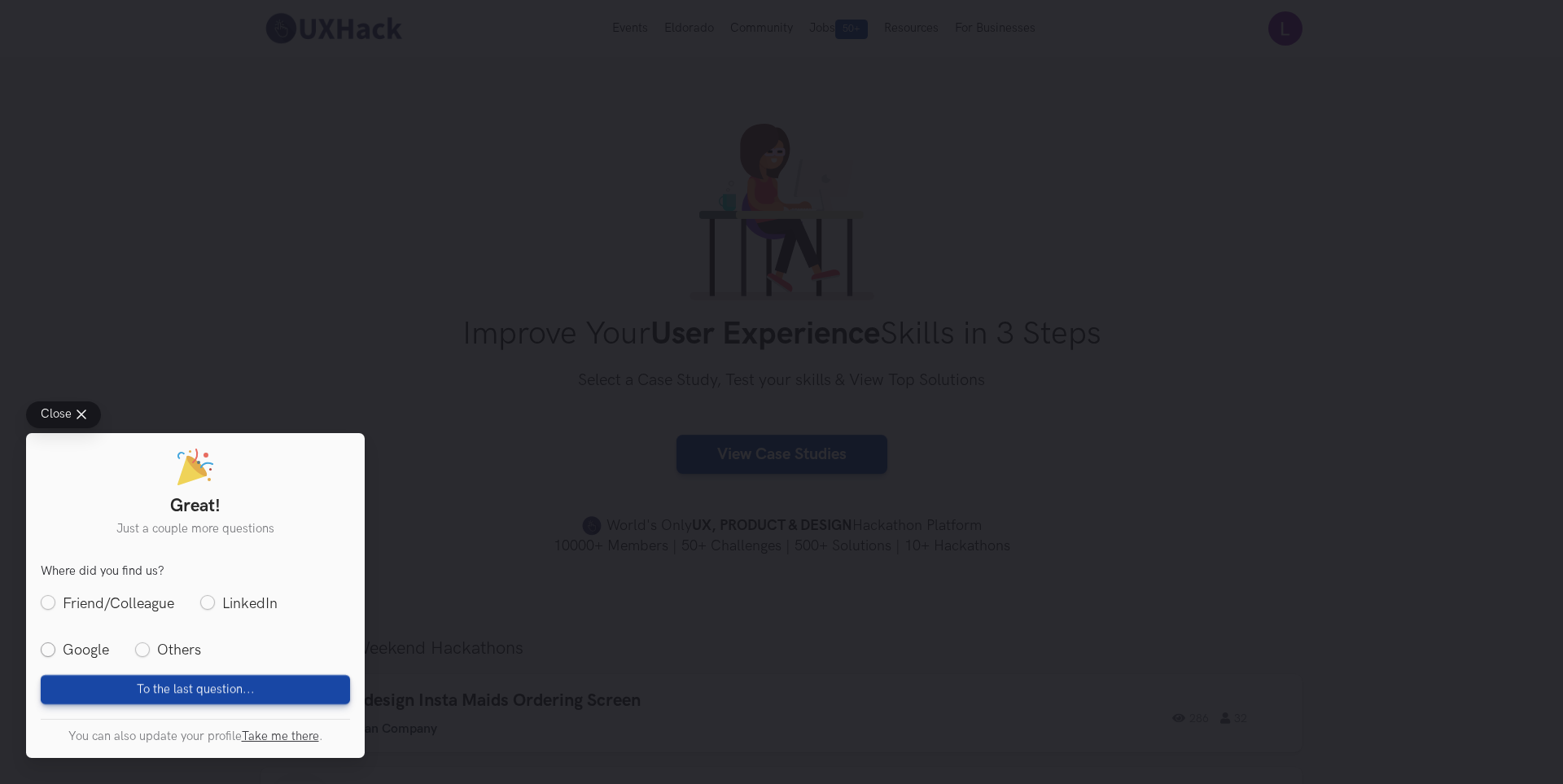
click at [53, 652] on label "Google" at bounding box center [74, 650] width 69 height 21
click at [53, 652] on input "Google" at bounding box center [48, 651] width 15 height 15
radio input "true"
click at [129, 685] on button "To the last question... Loading" at bounding box center [194, 688] width 309 height 29
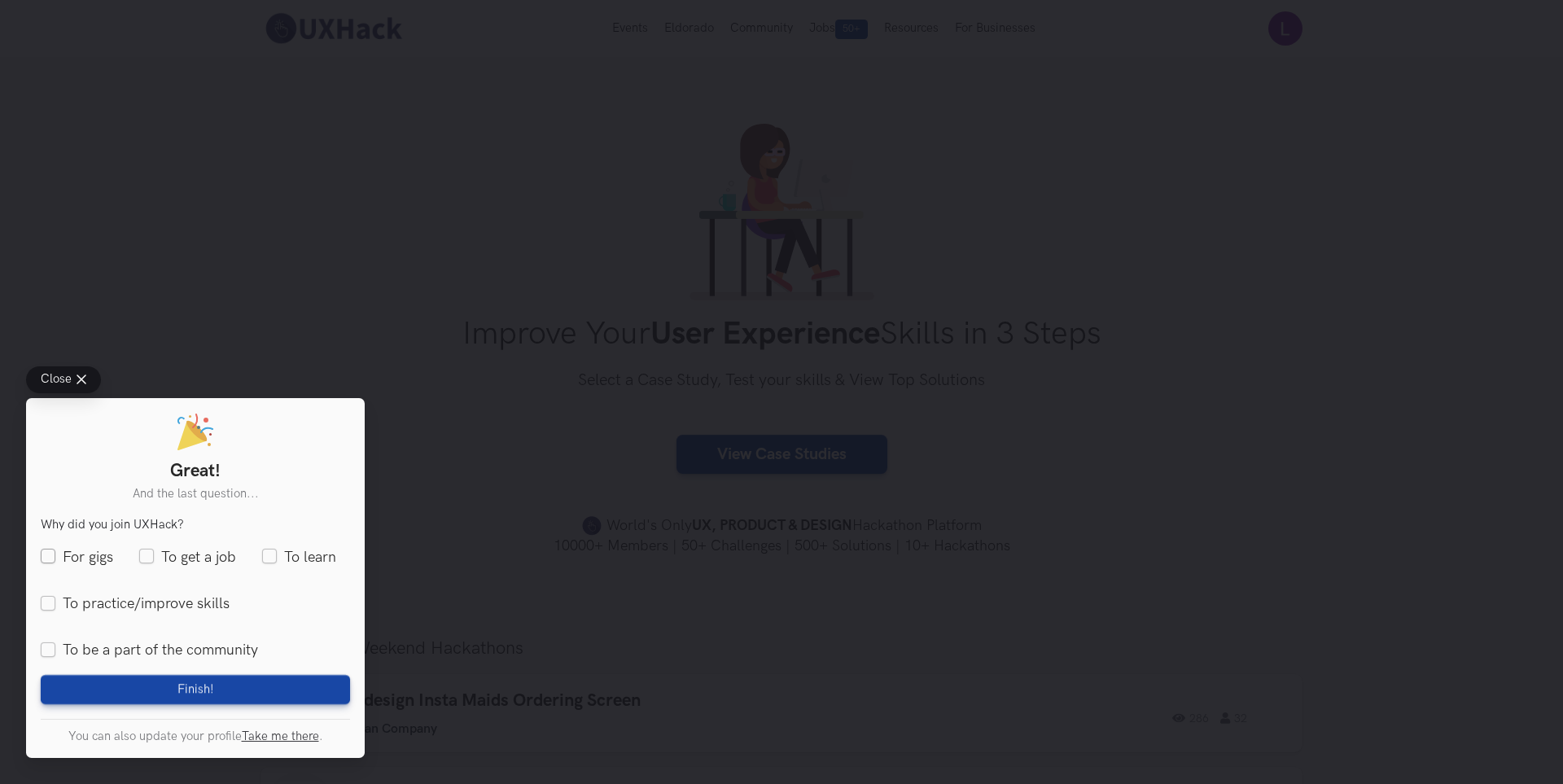
click at [49, 552] on label "For gigs" at bounding box center [76, 557] width 72 height 21
click at [49, 552] on input "For gigs" at bounding box center [48, 557] width 15 height 15
checkbox input "true"
click at [116, 671] on form "You are interested in Design Product Management Where are you currently working…" at bounding box center [194, 610] width 309 height 186
click at [125, 684] on button "Finish! Loading" at bounding box center [194, 688] width 309 height 29
